Goal: Check status

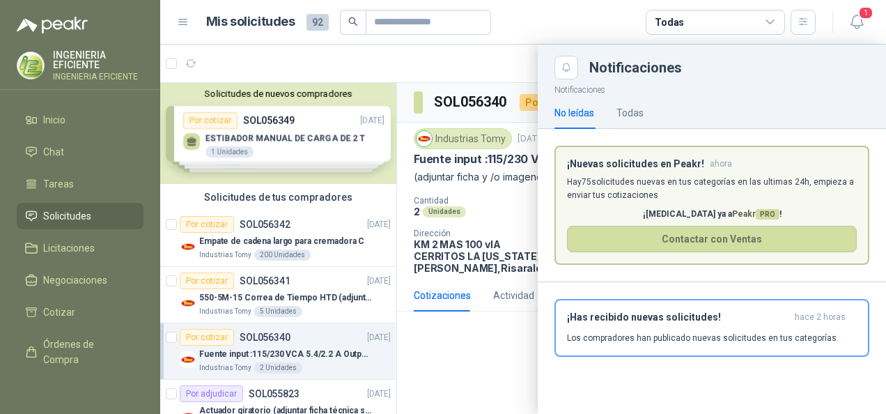
scroll to position [209, 0]
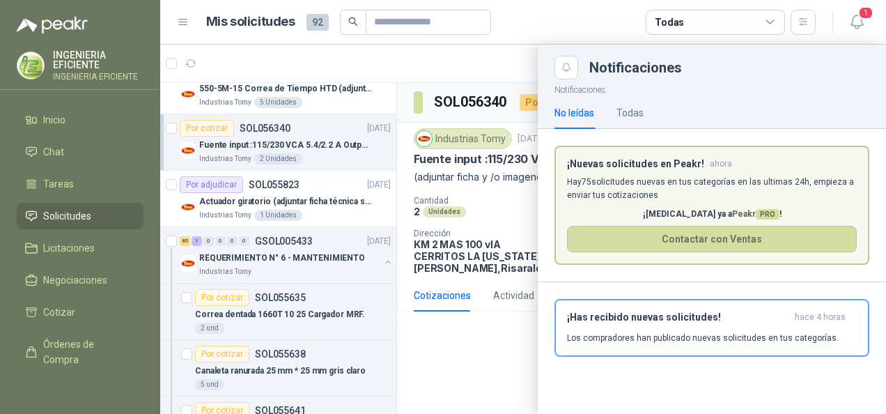
click at [448, 348] on div at bounding box center [523, 229] width 726 height 369
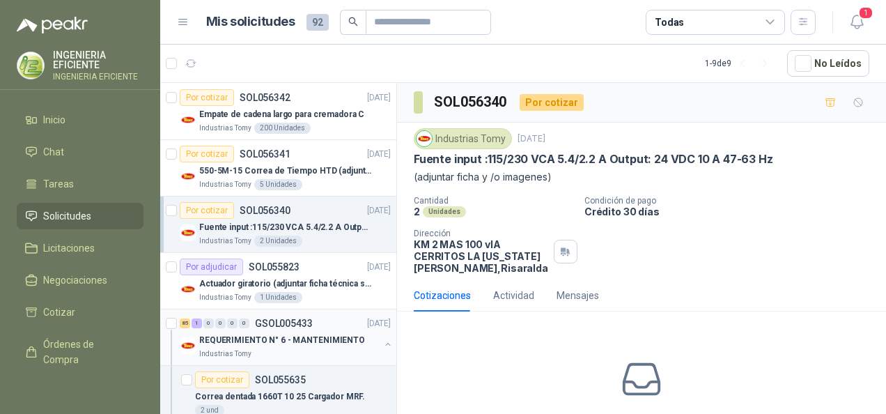
scroll to position [139, 0]
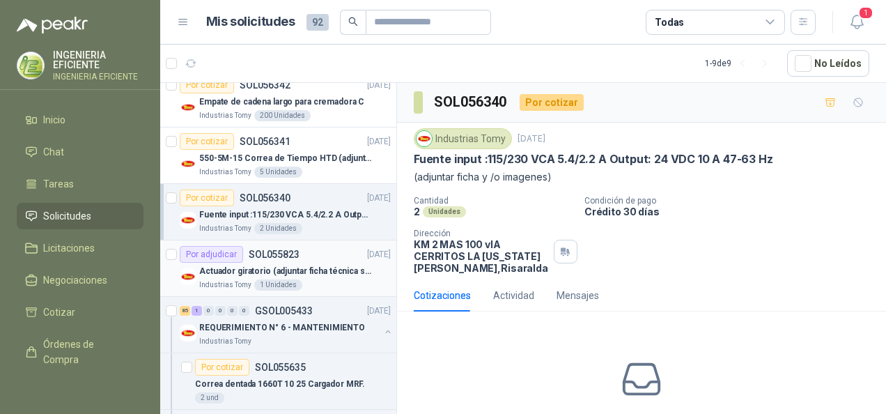
click at [334, 279] on div "Industrias Tomy 1 Unidades" at bounding box center [295, 284] width 192 height 11
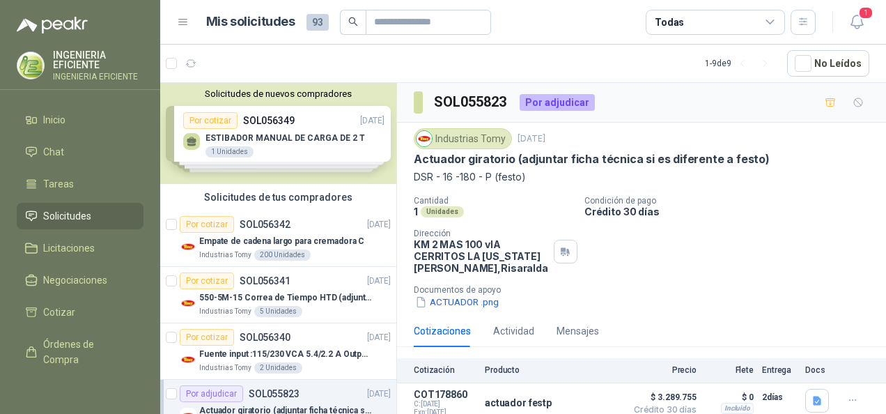
click at [267, 137] on div "Solicitudes de nuevos compradores Por cotizar SOL056349 [DATE] ESTIBADOR MANUAL…" at bounding box center [278, 133] width 236 height 101
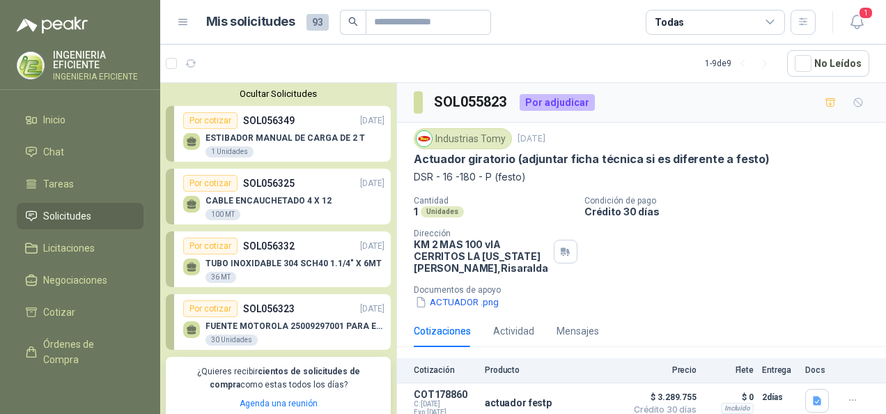
click at [329, 346] on link "Por cotizar SOL056323 [DATE] FUENTE MOTOROLA 25009297001 PARA EP450 30 Unidades" at bounding box center [278, 322] width 225 height 56
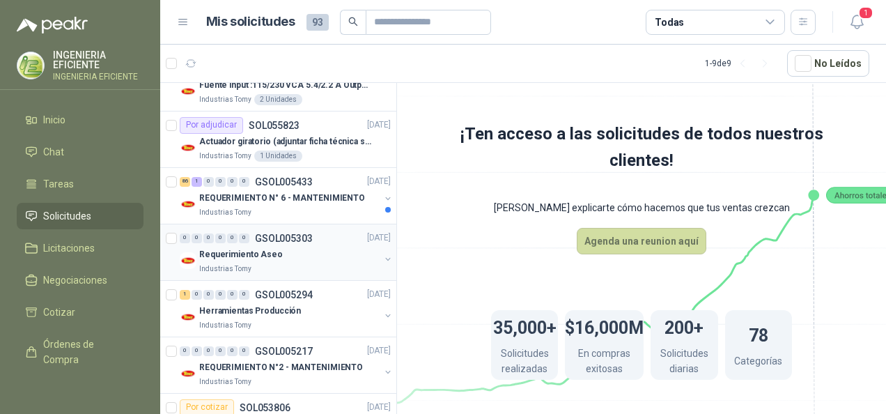
scroll to position [488, 0]
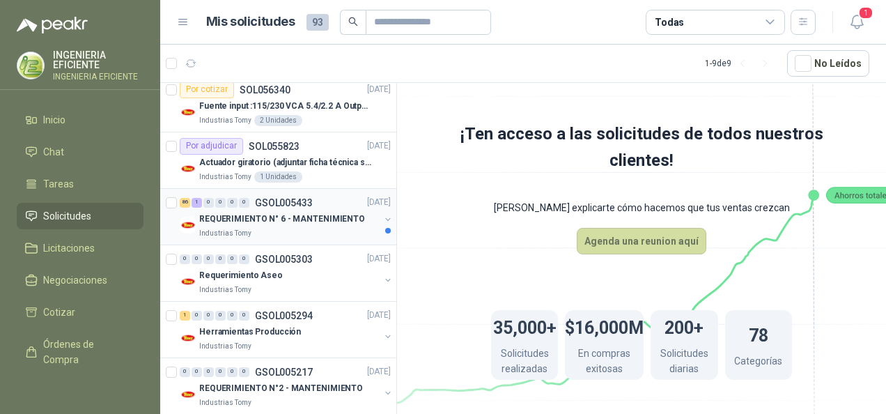
click at [281, 223] on p "REQUERIMIENTO N° 6 - MANTENIMIENTO" at bounding box center [282, 218] width 166 height 13
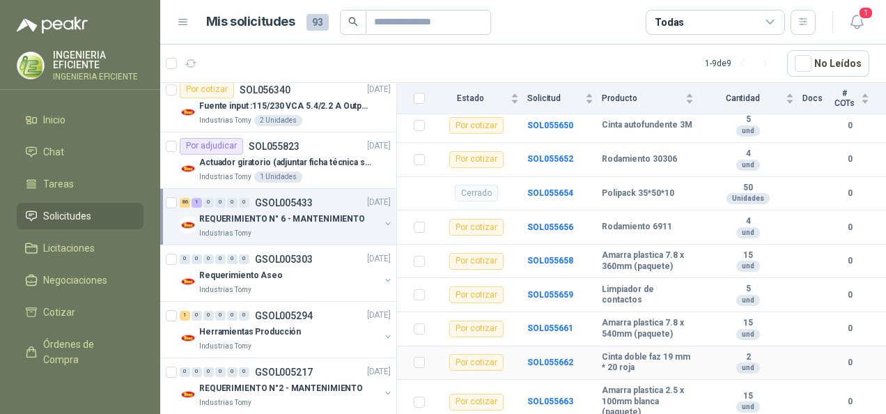
scroll to position [488, 0]
